Goal: Find specific page/section: Find specific page/section

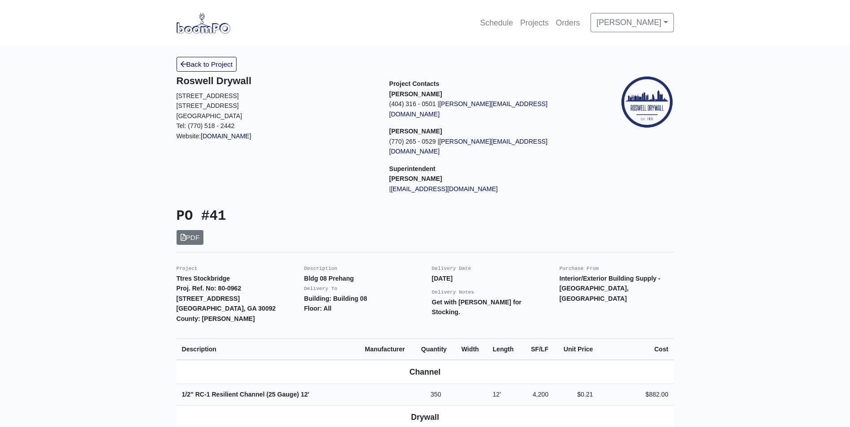
click at [202, 26] on img at bounding box center [203, 23] width 54 height 21
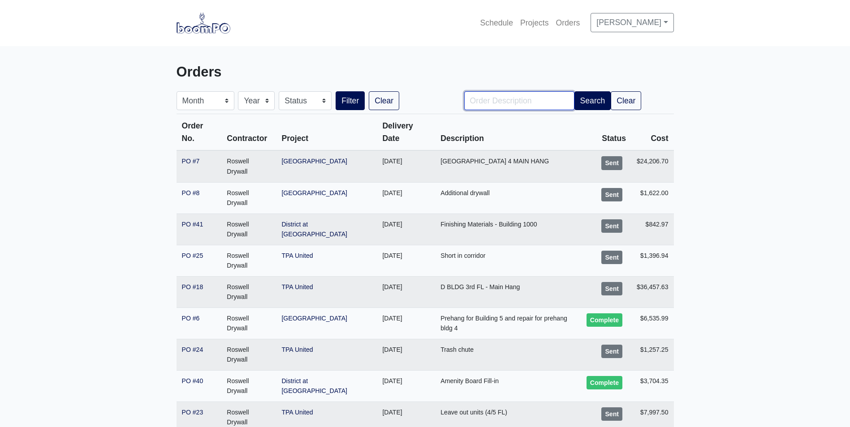
click at [525, 103] on input "Order Description" at bounding box center [519, 100] width 110 height 19
type input "41"
click at [335, 91] on button "Filter" at bounding box center [349, 100] width 29 height 19
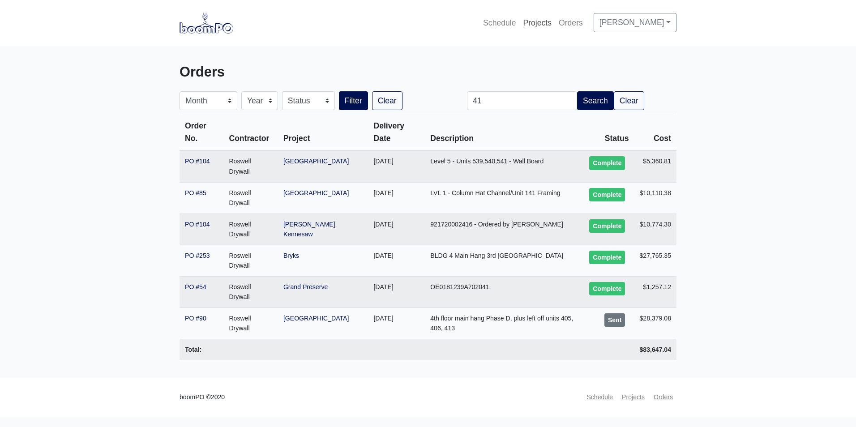
click at [541, 22] on link "Projects" at bounding box center [538, 23] width 36 height 20
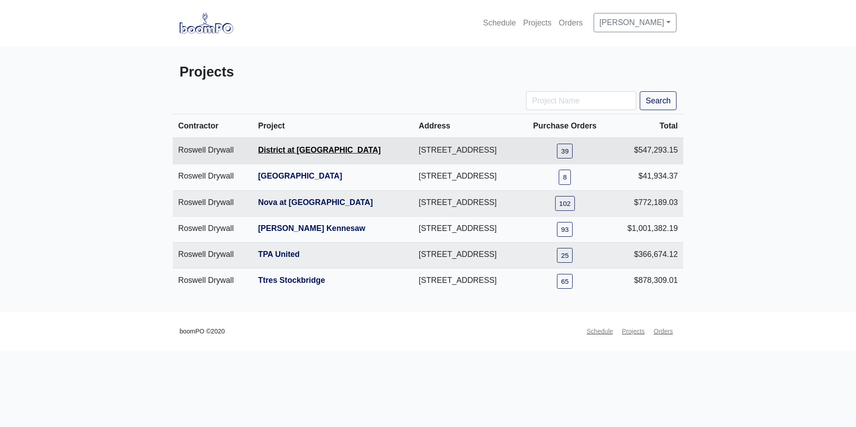
click at [294, 149] on link "District at [GEOGRAPHIC_DATA]" at bounding box center [319, 150] width 123 height 9
click at [413, 149] on td "[STREET_ADDRESS]" at bounding box center [466, 151] width 107 height 26
click at [216, 148] on td "Roswell Drywall" at bounding box center [213, 151] width 80 height 26
click at [258, 152] on link "District at [GEOGRAPHIC_DATA]" at bounding box center [319, 150] width 123 height 9
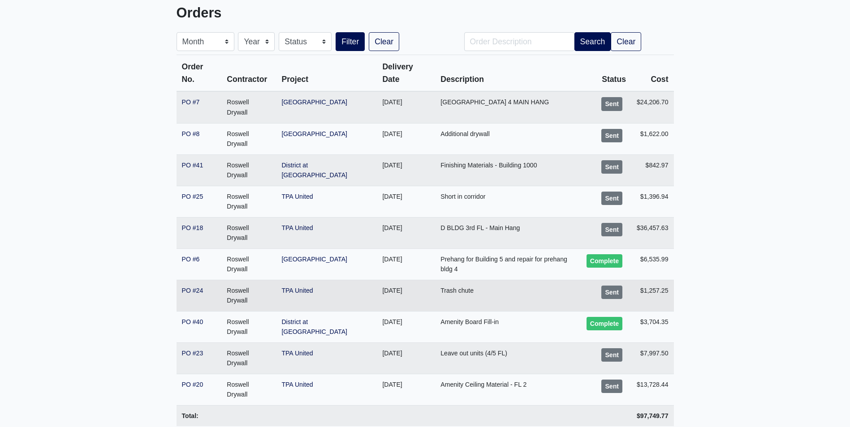
scroll to position [60, 0]
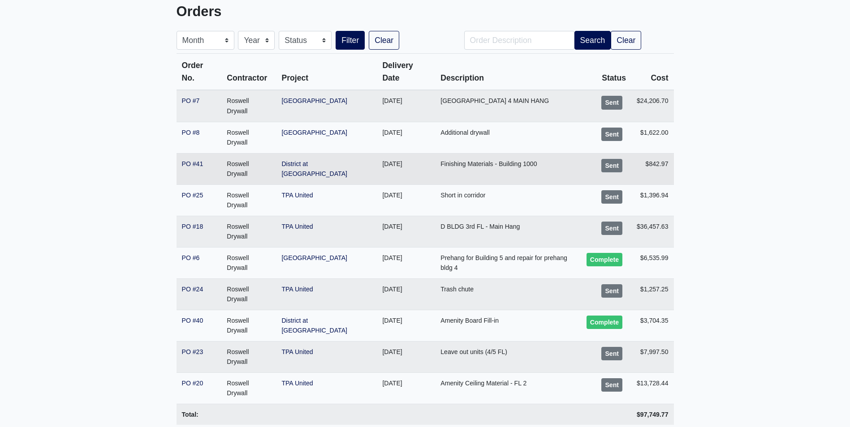
click at [234, 153] on td "Roswell Drywall" at bounding box center [248, 168] width 55 height 31
click at [191, 160] on link "PO #41" at bounding box center [193, 163] width 22 height 7
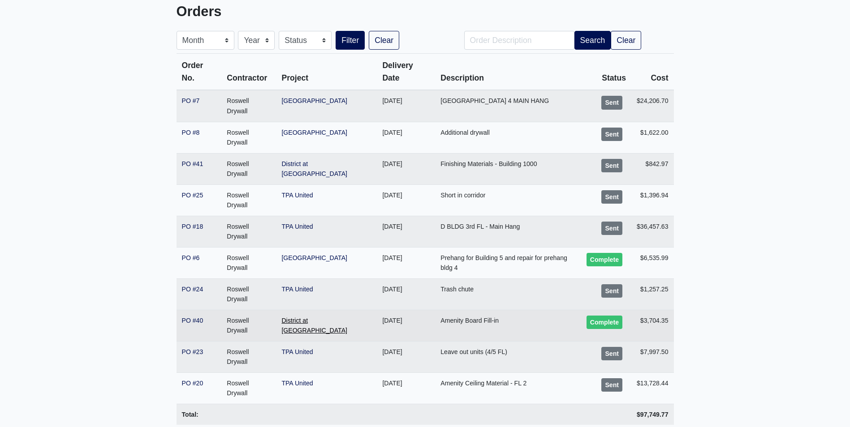
click at [305, 317] on link "District at [GEOGRAPHIC_DATA]" at bounding box center [314, 325] width 66 height 17
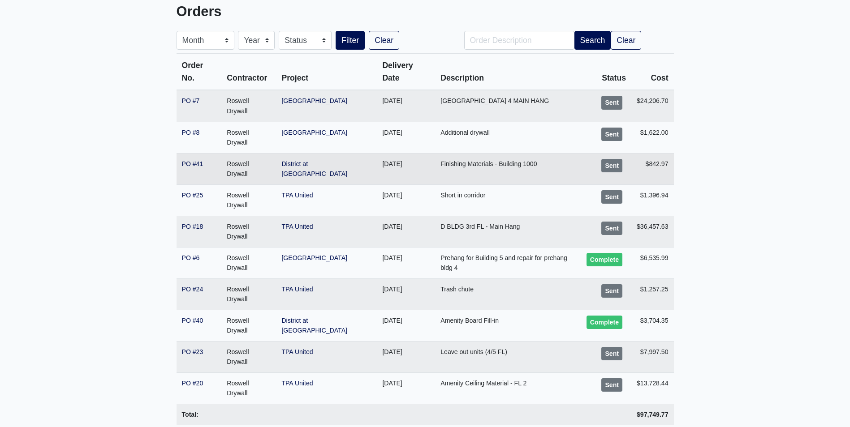
click at [561, 153] on td "Finishing Materials - Building 1000" at bounding box center [508, 168] width 146 height 31
click at [193, 160] on link "PO #41" at bounding box center [193, 163] width 22 height 7
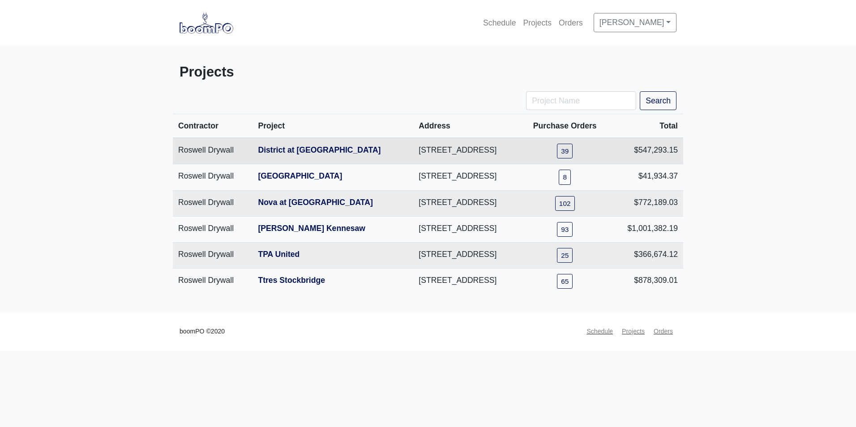
click at [490, 148] on td "[STREET_ADDRESS]" at bounding box center [466, 151] width 107 height 26
click at [573, 154] on link "39" at bounding box center [565, 151] width 16 height 15
click at [546, 97] on input "Project Name" at bounding box center [581, 100] width 110 height 19
click at [192, 26] on img at bounding box center [207, 23] width 54 height 21
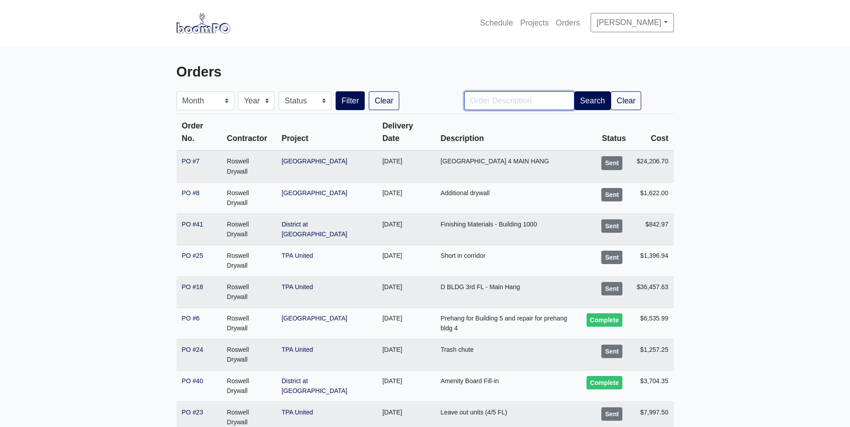
click at [511, 98] on input "Order Description" at bounding box center [519, 100] width 110 height 19
type input "41"
click at [582, 103] on button "Search" at bounding box center [592, 100] width 37 height 19
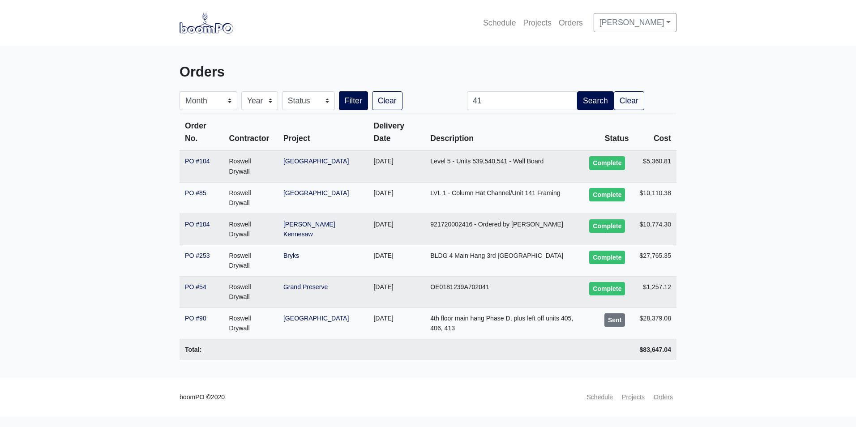
click at [205, 35] on link at bounding box center [207, 23] width 54 height 25
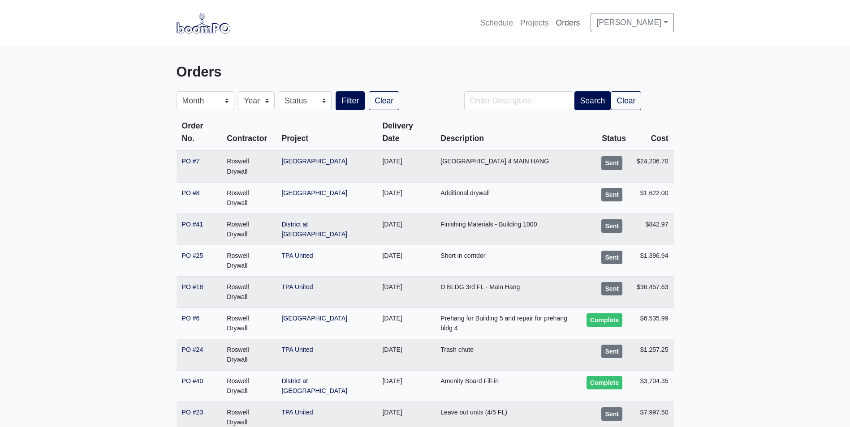
click at [563, 29] on link "Orders" at bounding box center [567, 23] width 31 height 20
click at [572, 21] on link "Orders" at bounding box center [567, 23] width 31 height 20
click at [219, 214] on td "PO #41" at bounding box center [198, 229] width 45 height 31
click at [254, 214] on td "Roswell Drywall" at bounding box center [248, 229] width 55 height 31
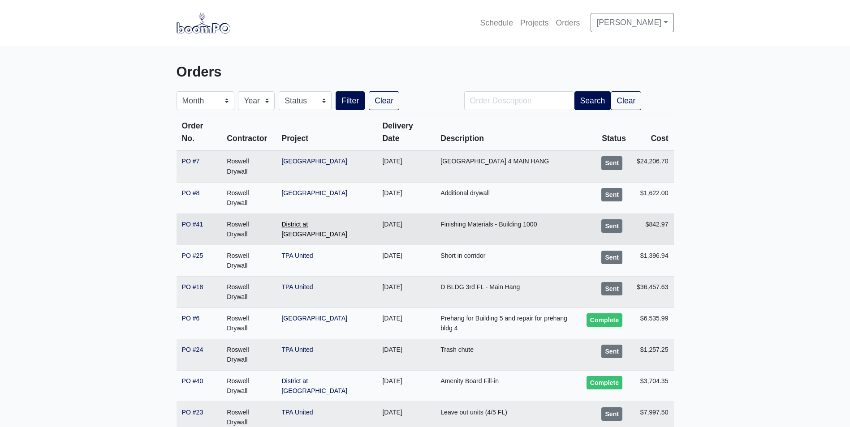
click at [323, 221] on link "District at [GEOGRAPHIC_DATA]" at bounding box center [314, 229] width 66 height 17
